Goal: Use online tool/utility: Utilize a website feature to perform a specific function

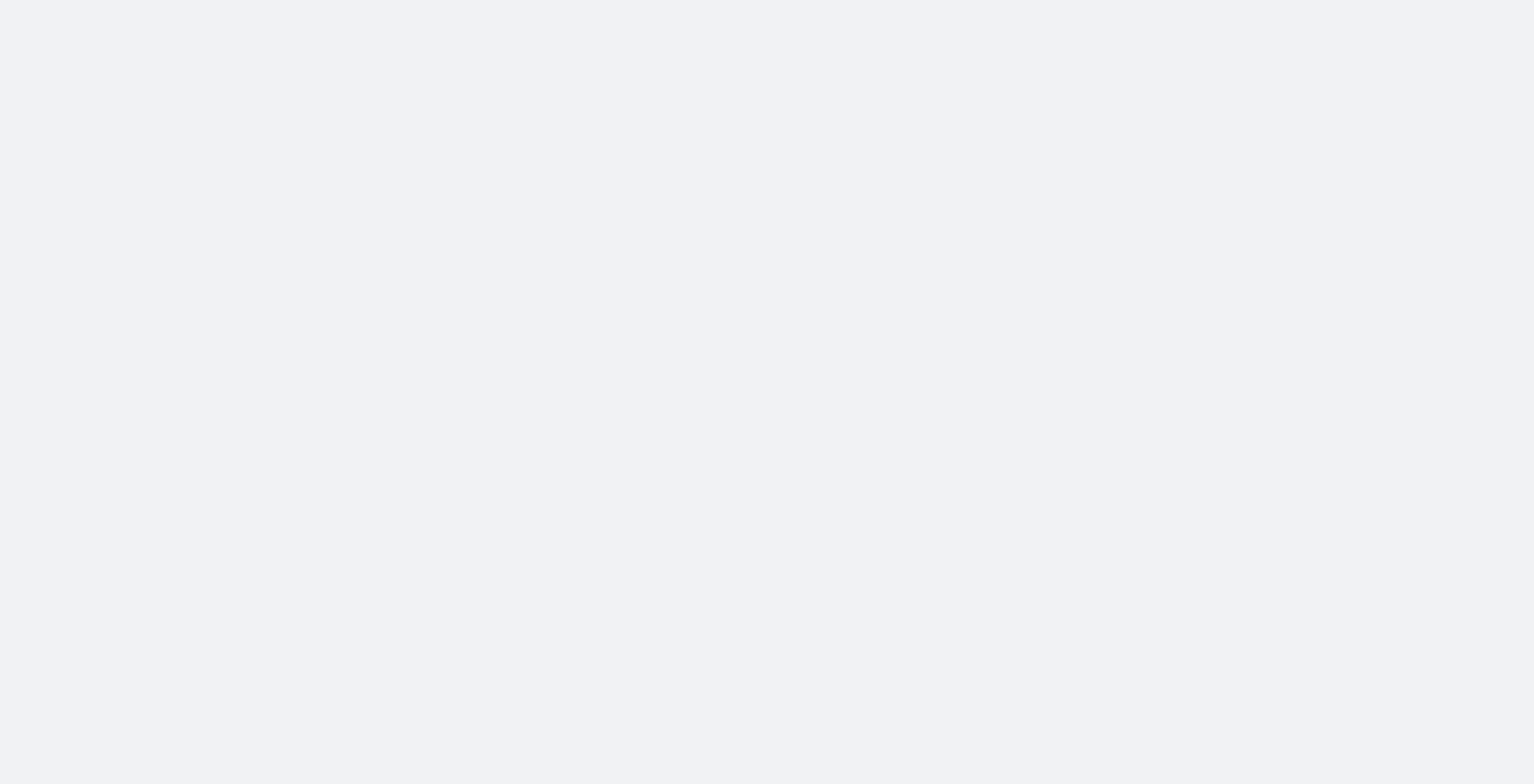
click at [486, 164] on body at bounding box center [767, 392] width 1534 height 784
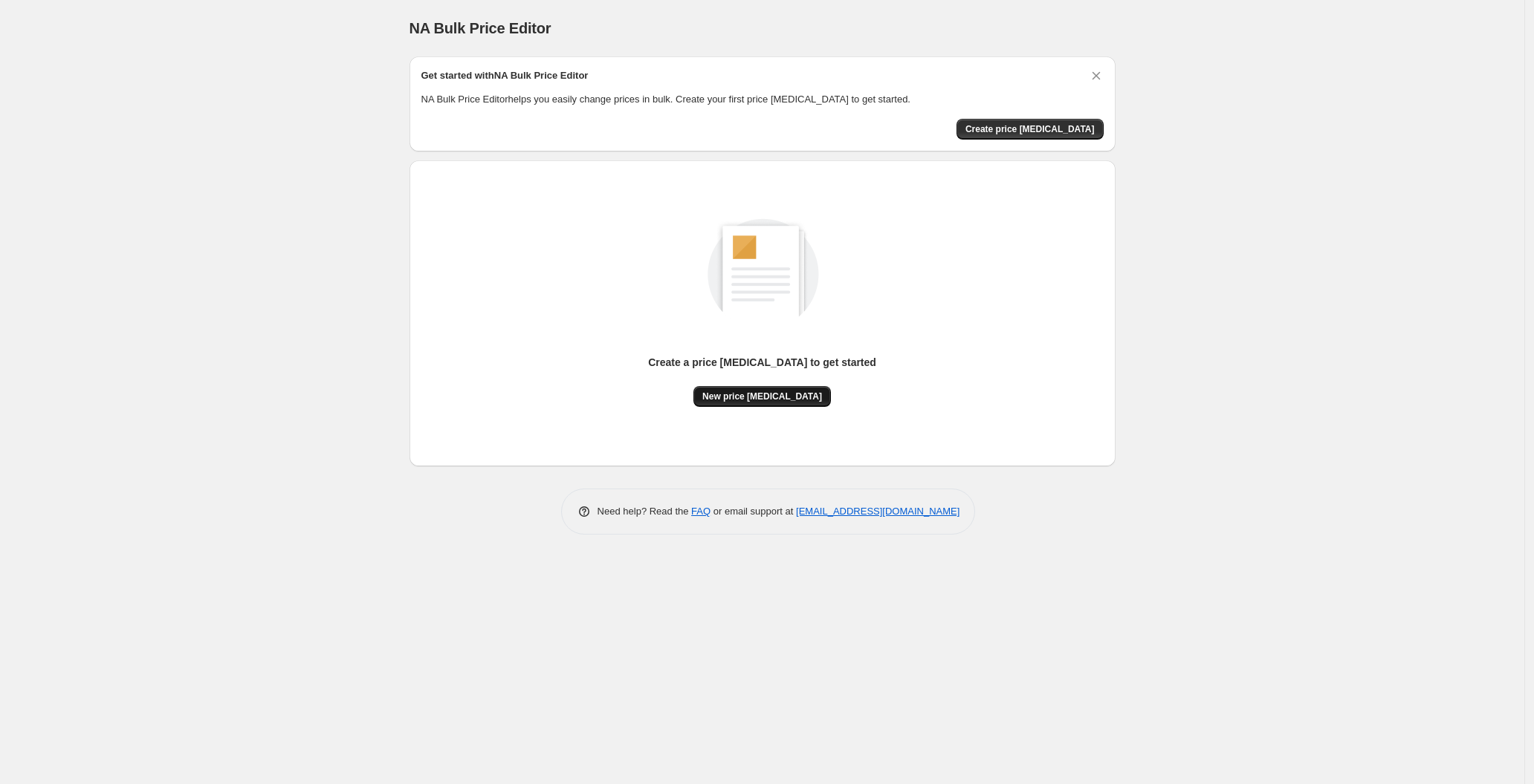
click at [773, 390] on button "New price [MEDICAL_DATA]" at bounding box center [762, 396] width 137 height 21
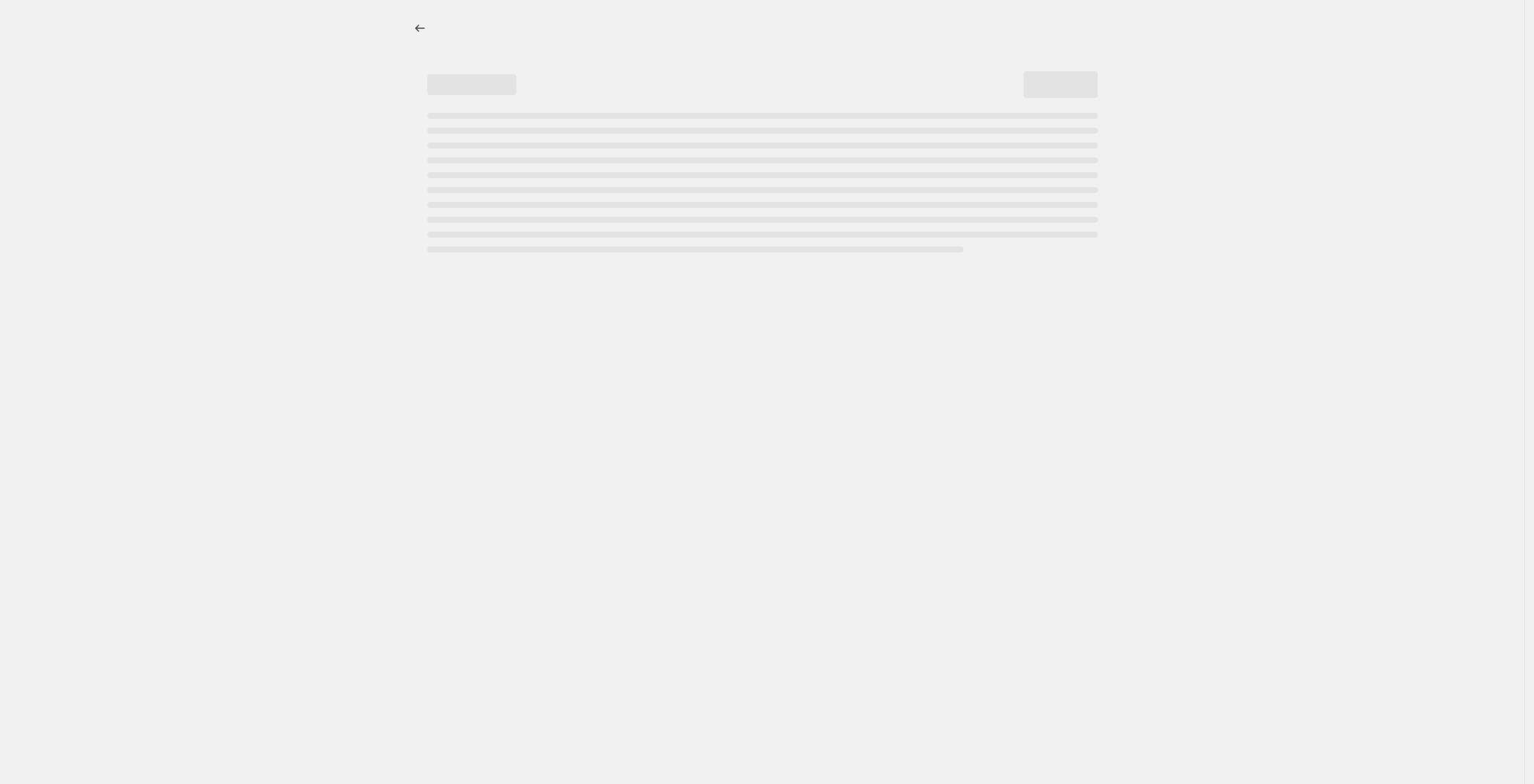
click at [773, 390] on div at bounding box center [762, 392] width 1525 height 784
select select "percentage"
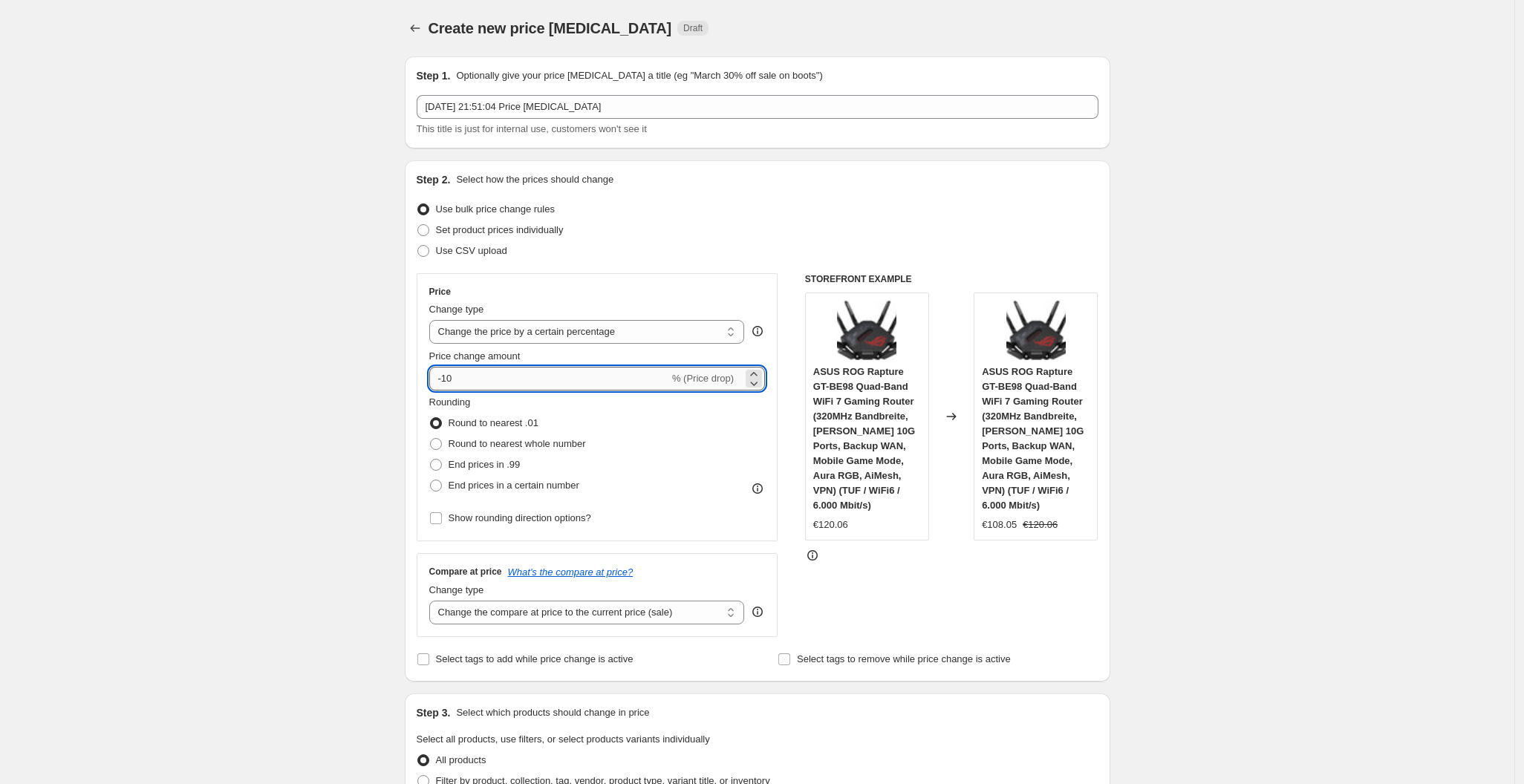
click at [569, 386] on input "-10" at bounding box center [549, 378] width 240 height 23
type input "-1"
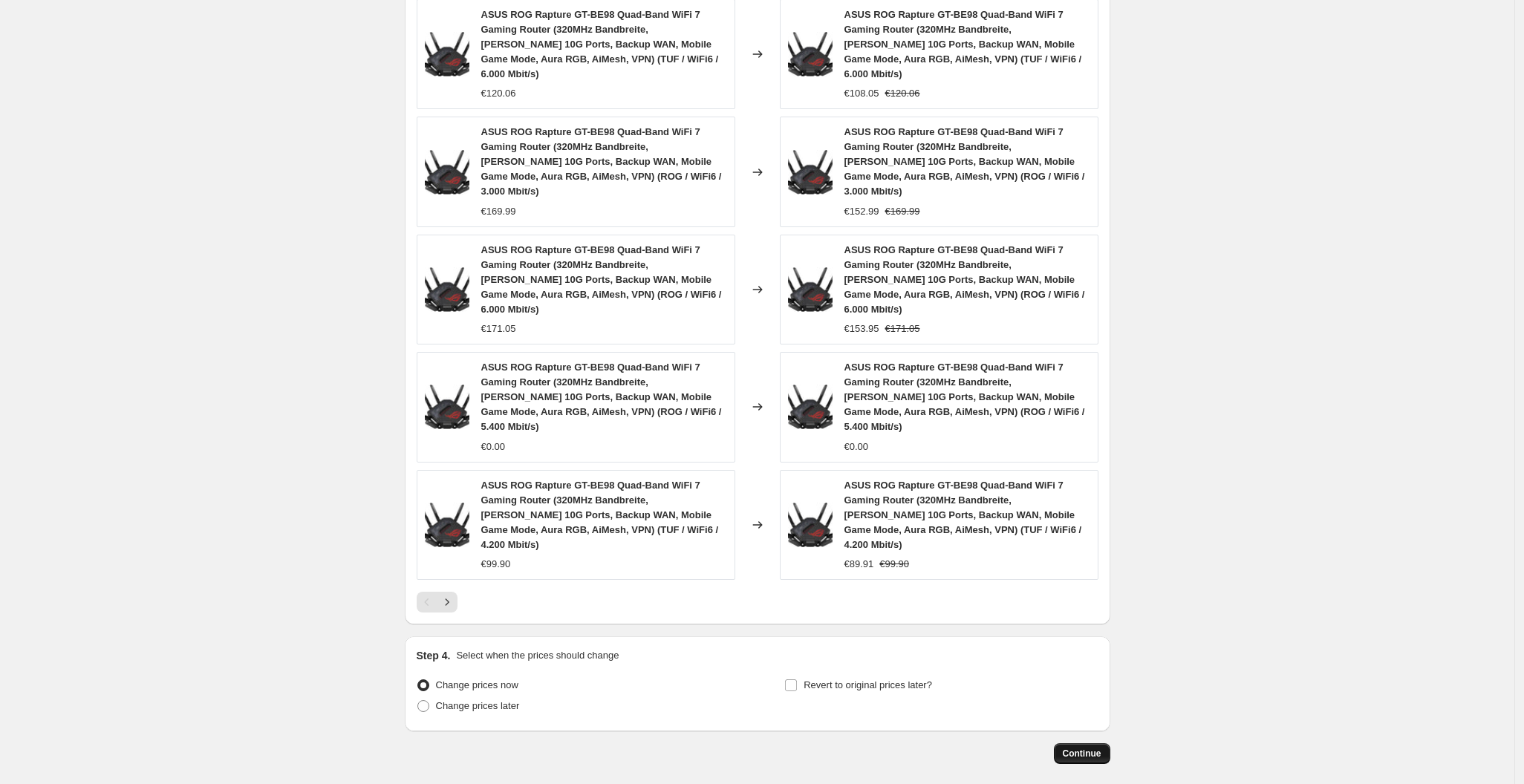
type input "-30"
click at [1062, 744] on button "Continue" at bounding box center [1083, 754] width 56 height 21
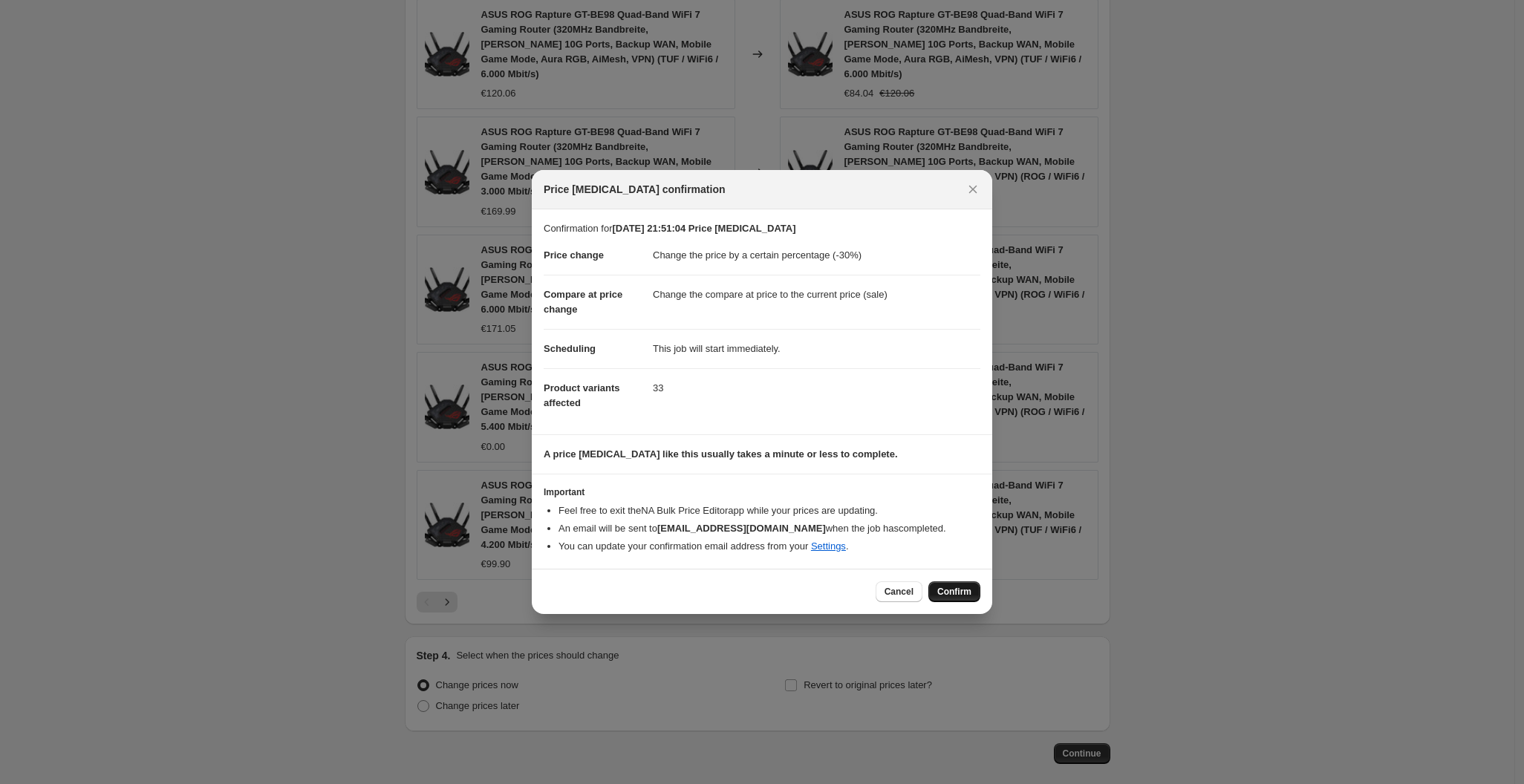
click at [957, 601] on button "Confirm" at bounding box center [954, 592] width 52 height 21
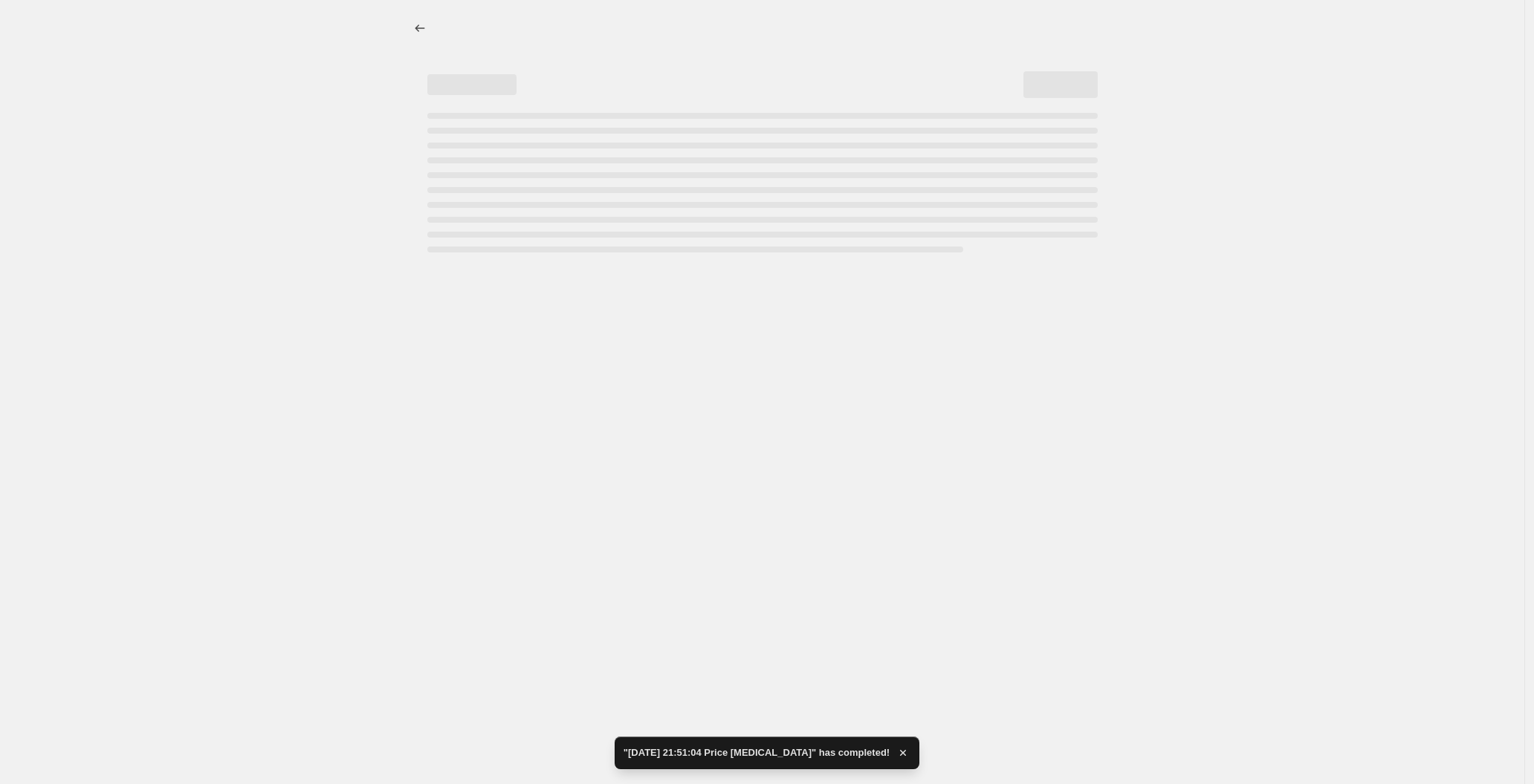
select select "percentage"
